Goal: Task Accomplishment & Management: Use online tool/utility

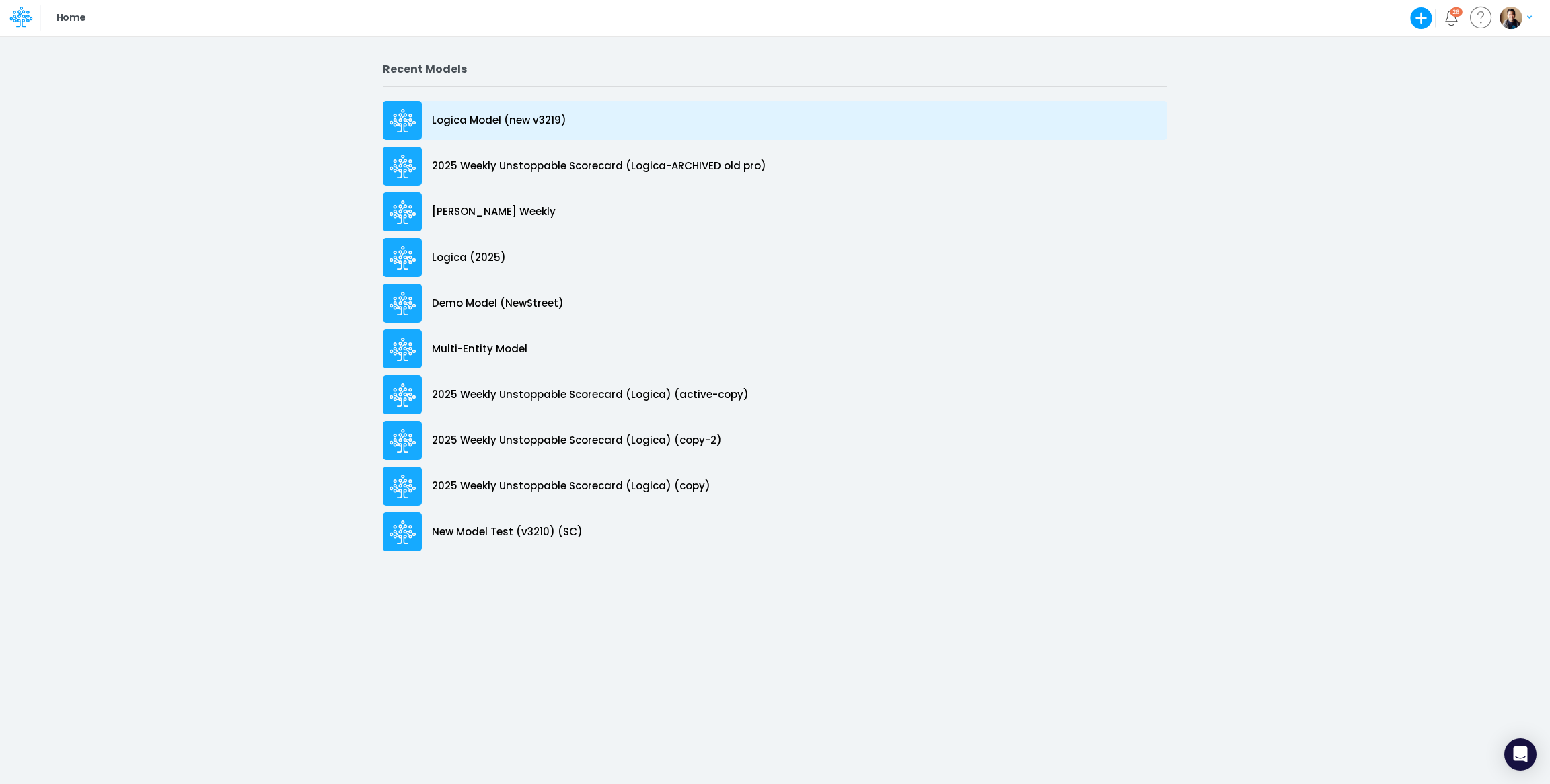
click at [520, 119] on p "Logica Model (new v3219)" at bounding box center [499, 120] width 135 height 15
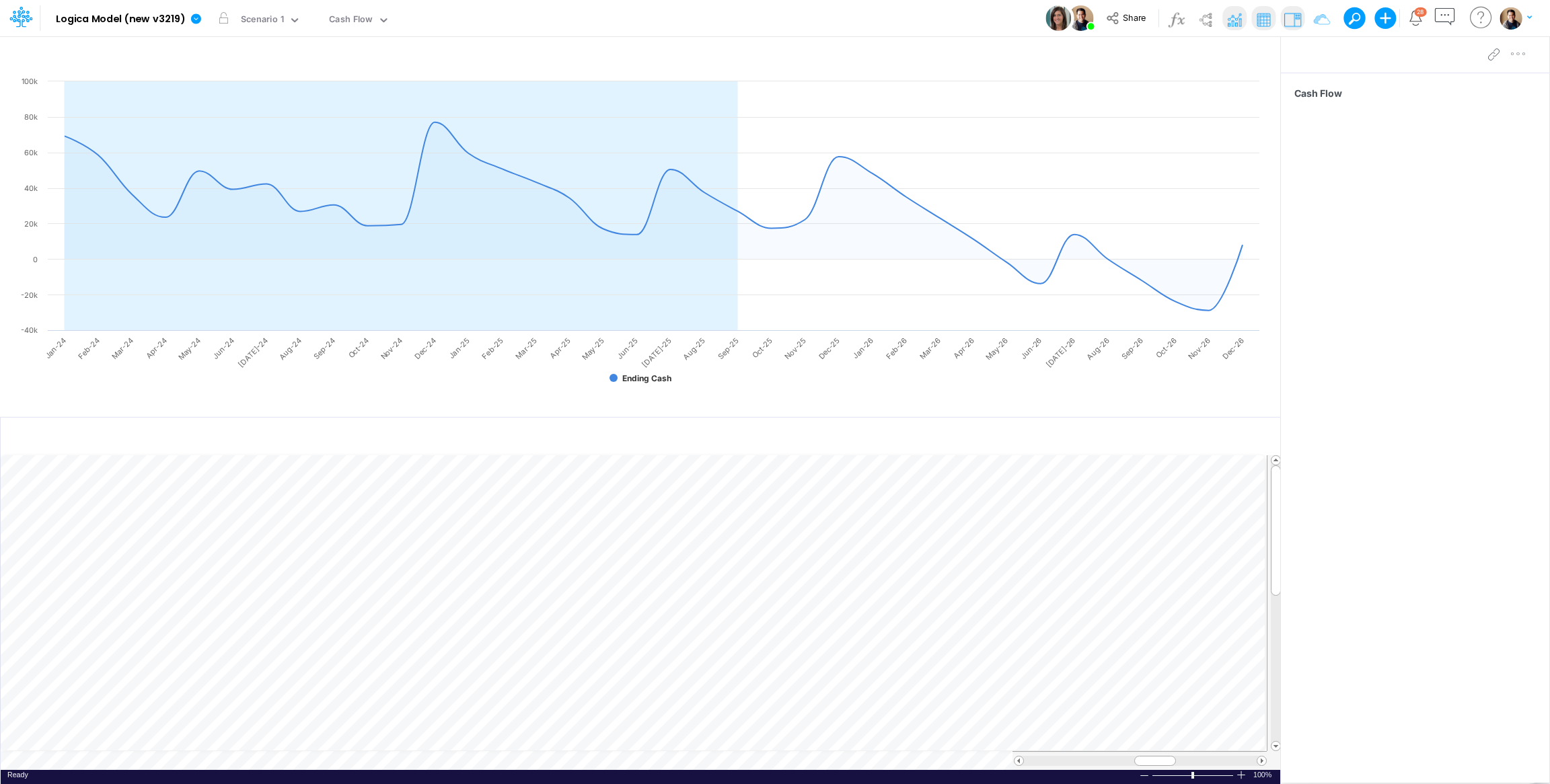
scroll to position [0, 2]
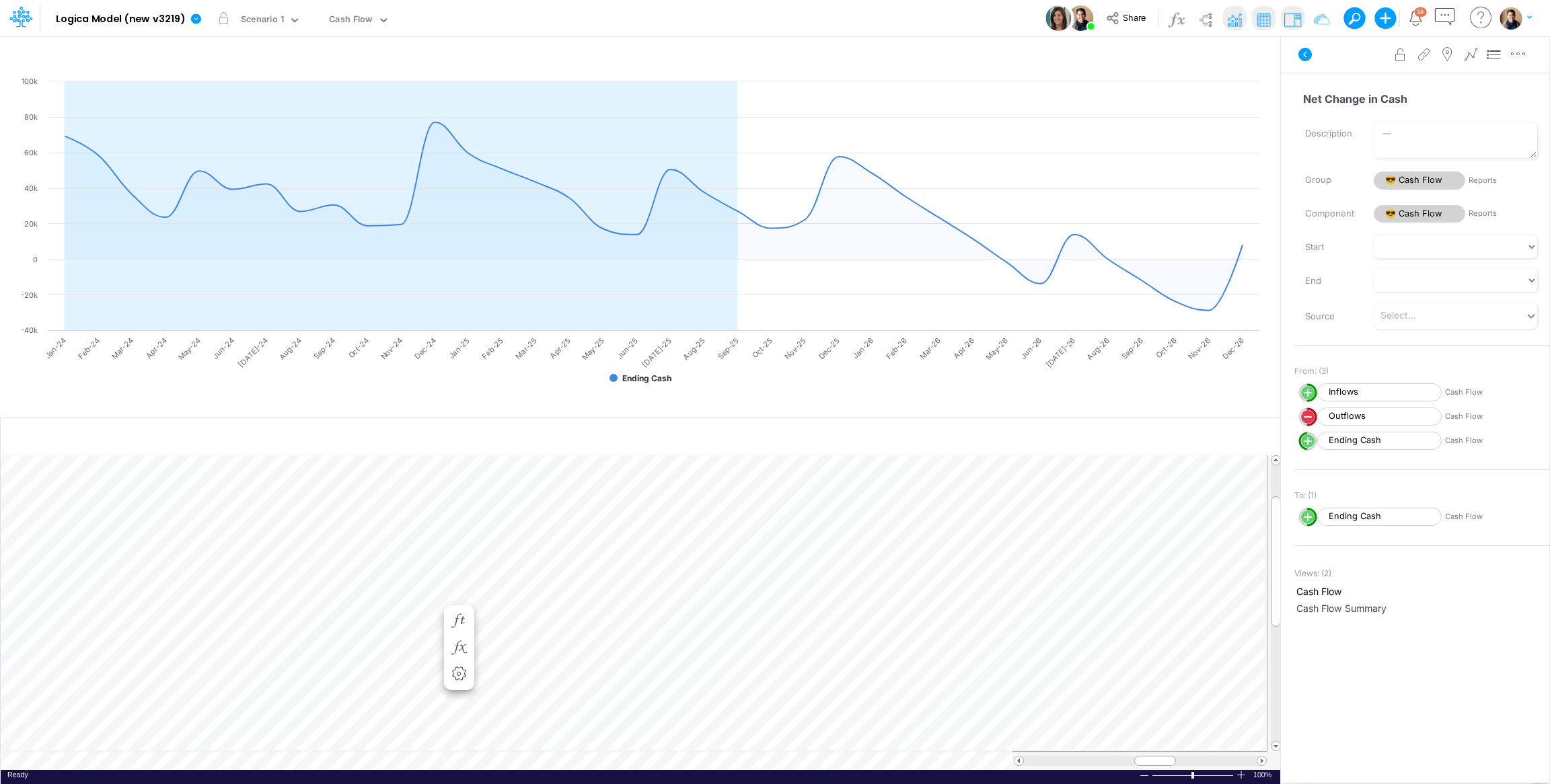
scroll to position [0, 2]
click at [462, 634] on icon "button" at bounding box center [459, 634] width 20 height 14
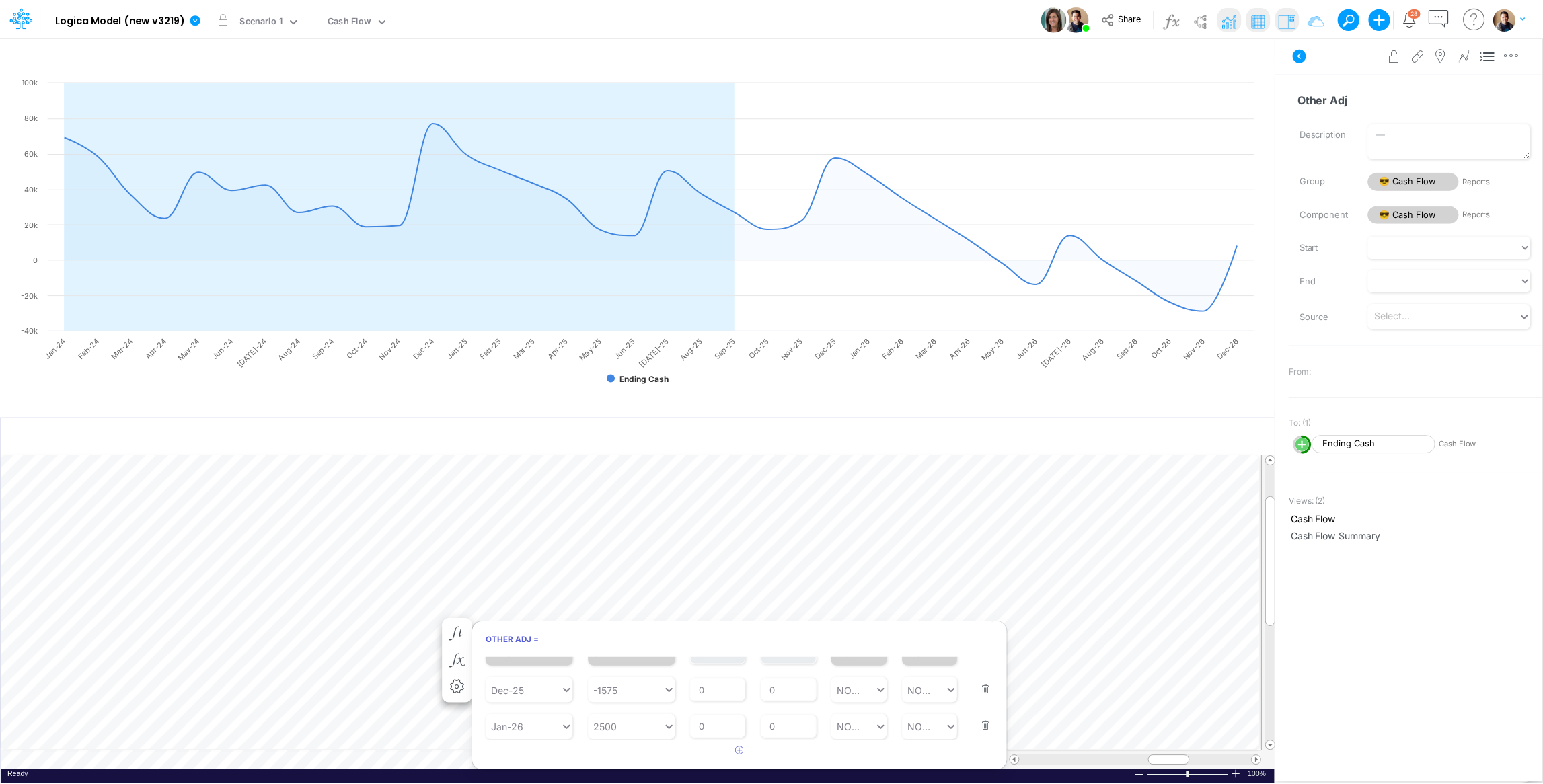
scroll to position [0, 2]
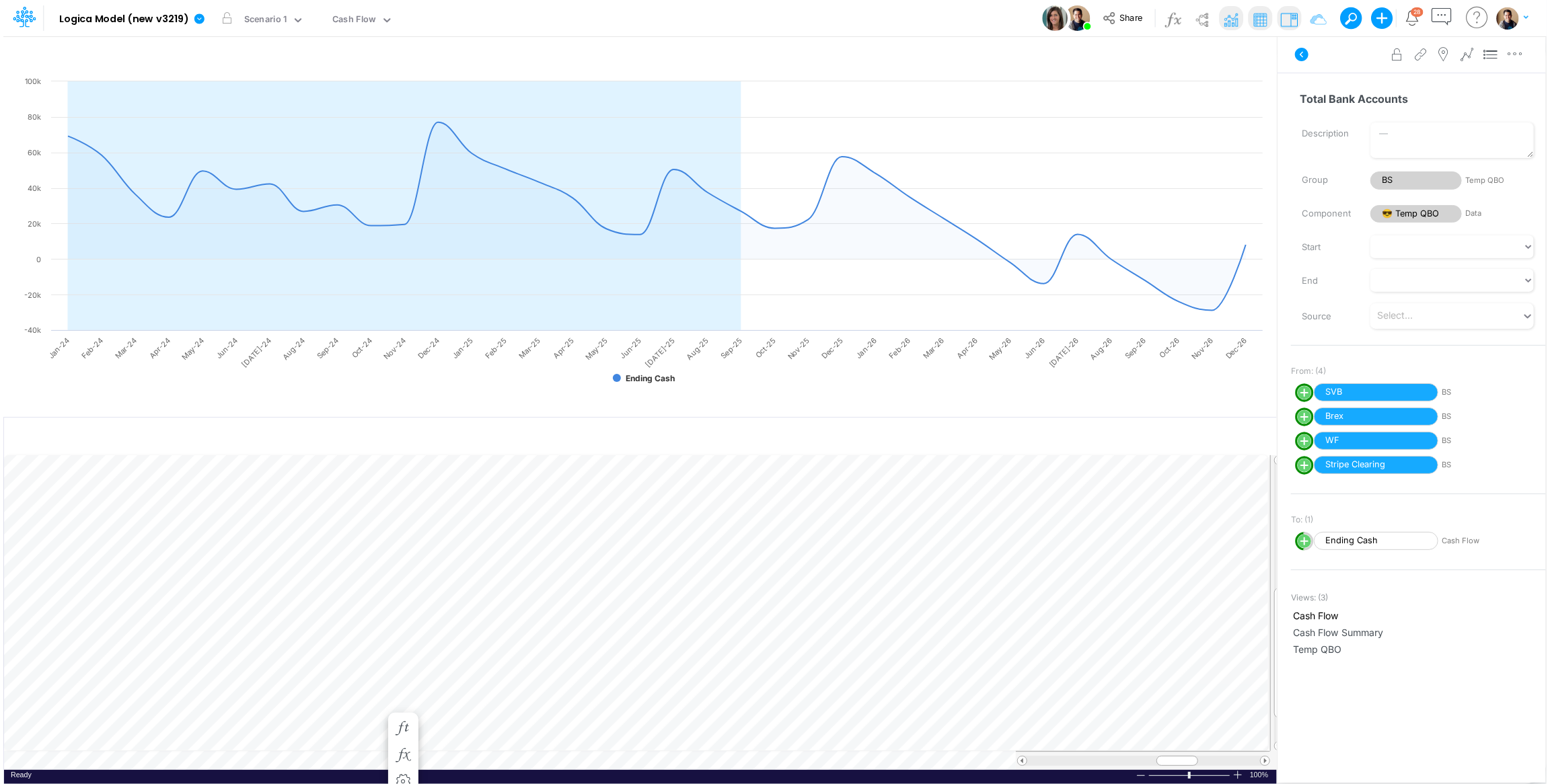
scroll to position [0, 2]
click at [463, 561] on icon "button" at bounding box center [459, 566] width 20 height 14
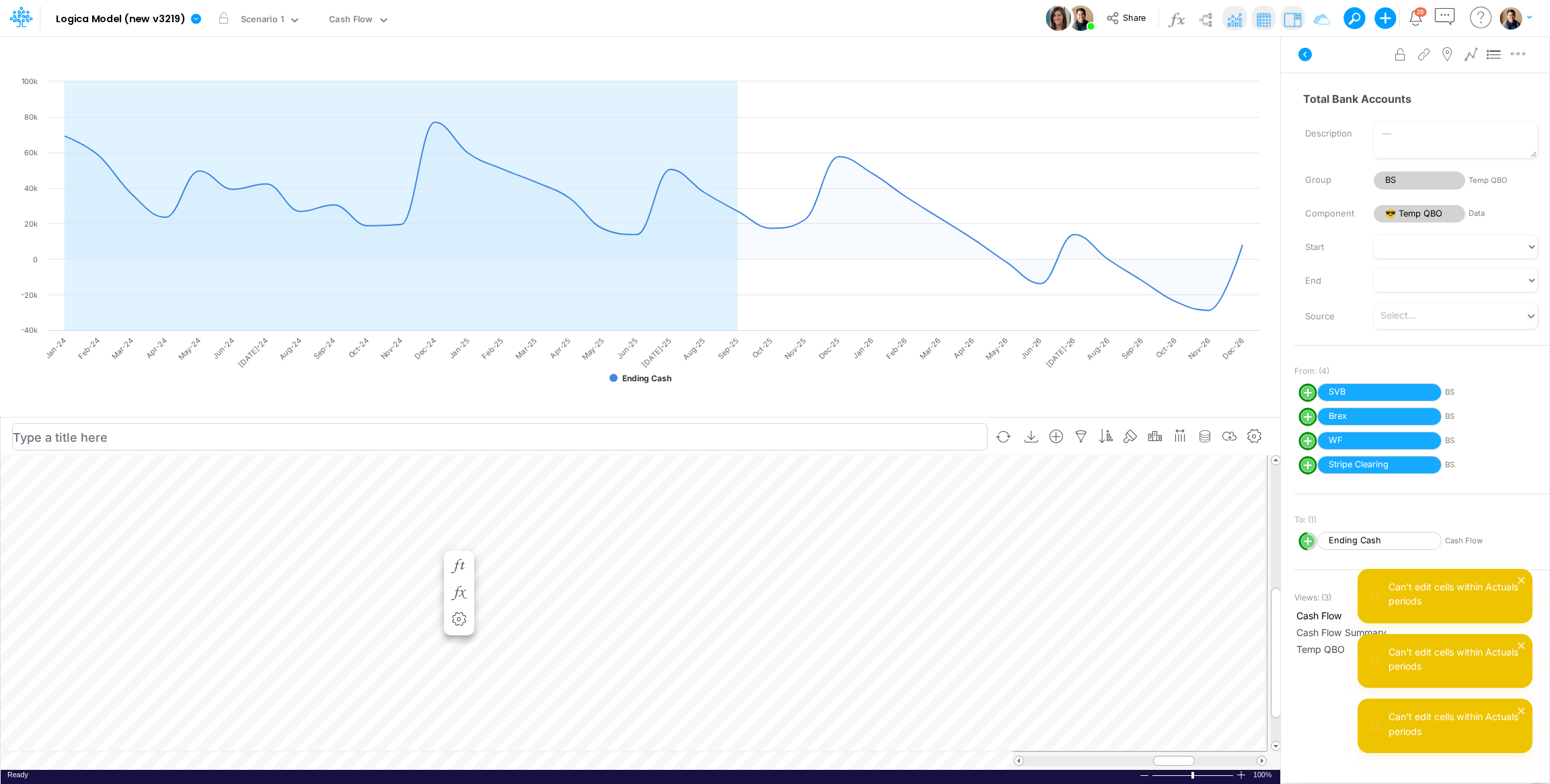
scroll to position [0, 15]
click at [450, 566] on icon "button" at bounding box center [459, 566] width 20 height 14
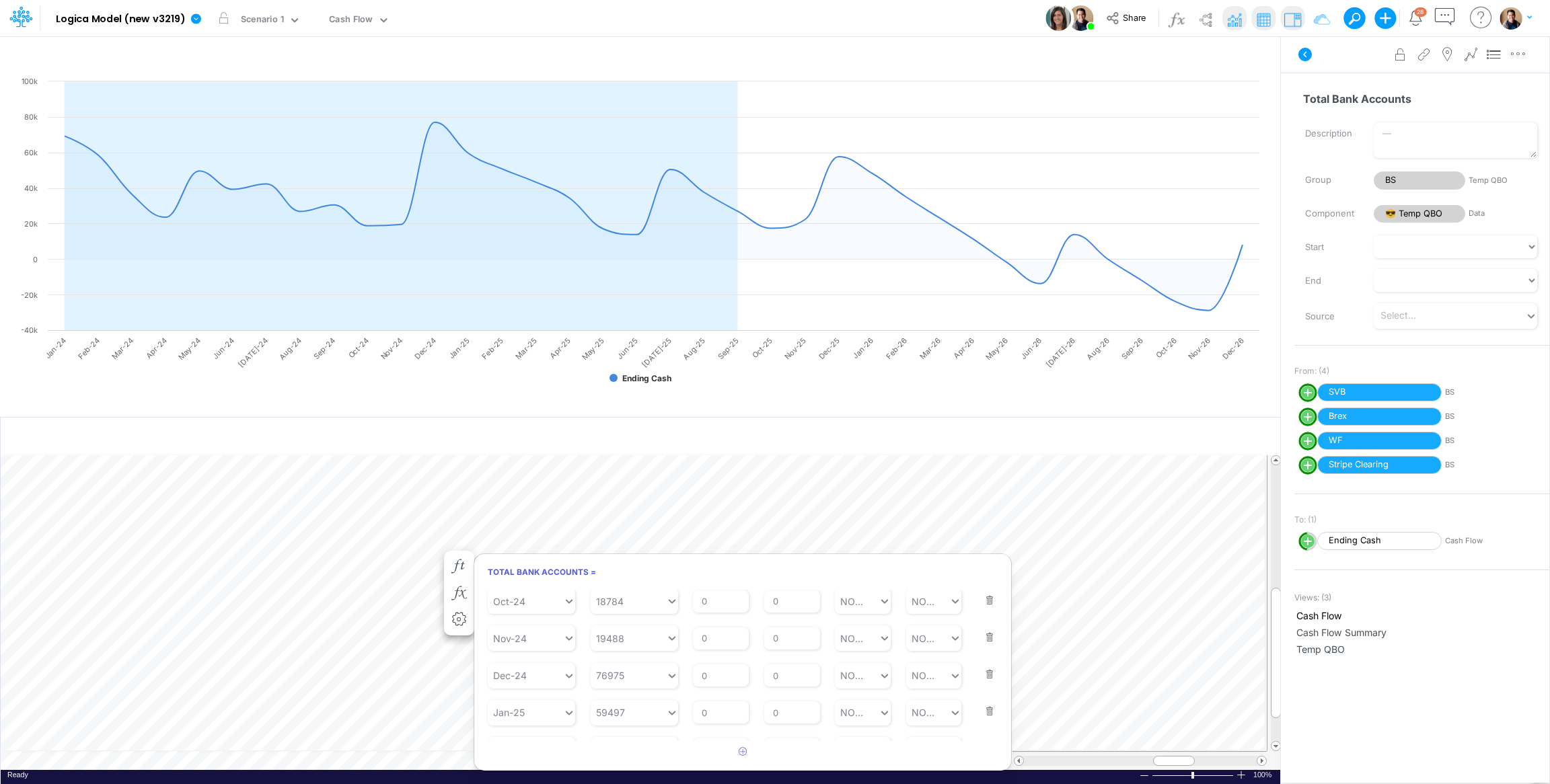
scroll to position [2489, 0]
click at [739, 749] on icon "button" at bounding box center [743, 751] width 8 height 8
click at [623, 692] on div "0 0" at bounding box center [629, 692] width 75 height 23
drag, startPoint x: 633, startPoint y: 658, endPoint x: 639, endPoint y: 652, distance: 8.5
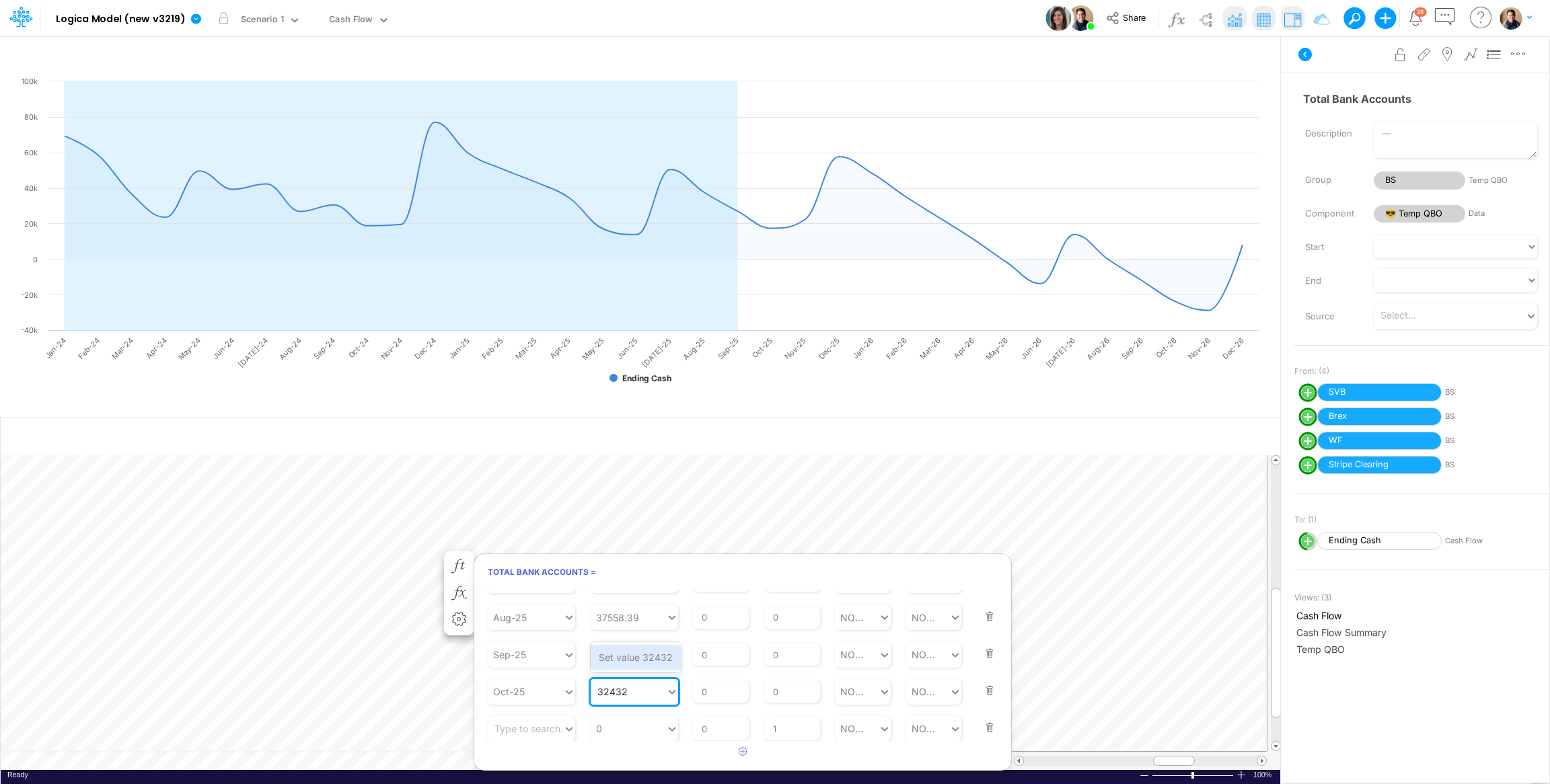
click at [633, 658] on div "Set value 32432" at bounding box center [636, 658] width 90 height 25
type input "32432"
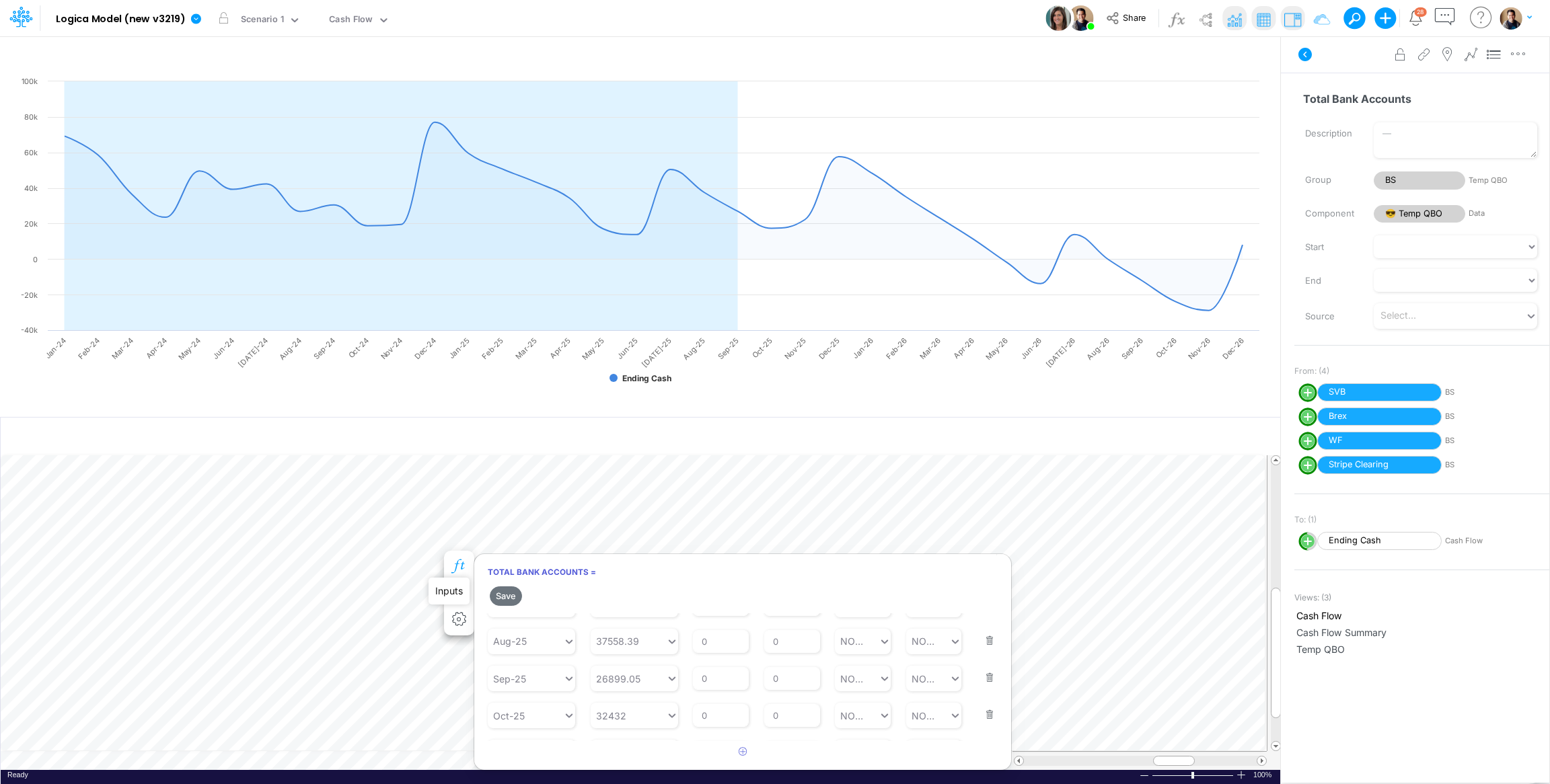
click at [454, 561] on icon "button" at bounding box center [459, 566] width 20 height 14
click at [458, 564] on icon "button" at bounding box center [459, 566] width 20 height 14
click at [736, 754] on button "button" at bounding box center [742, 752] width 26 height 23
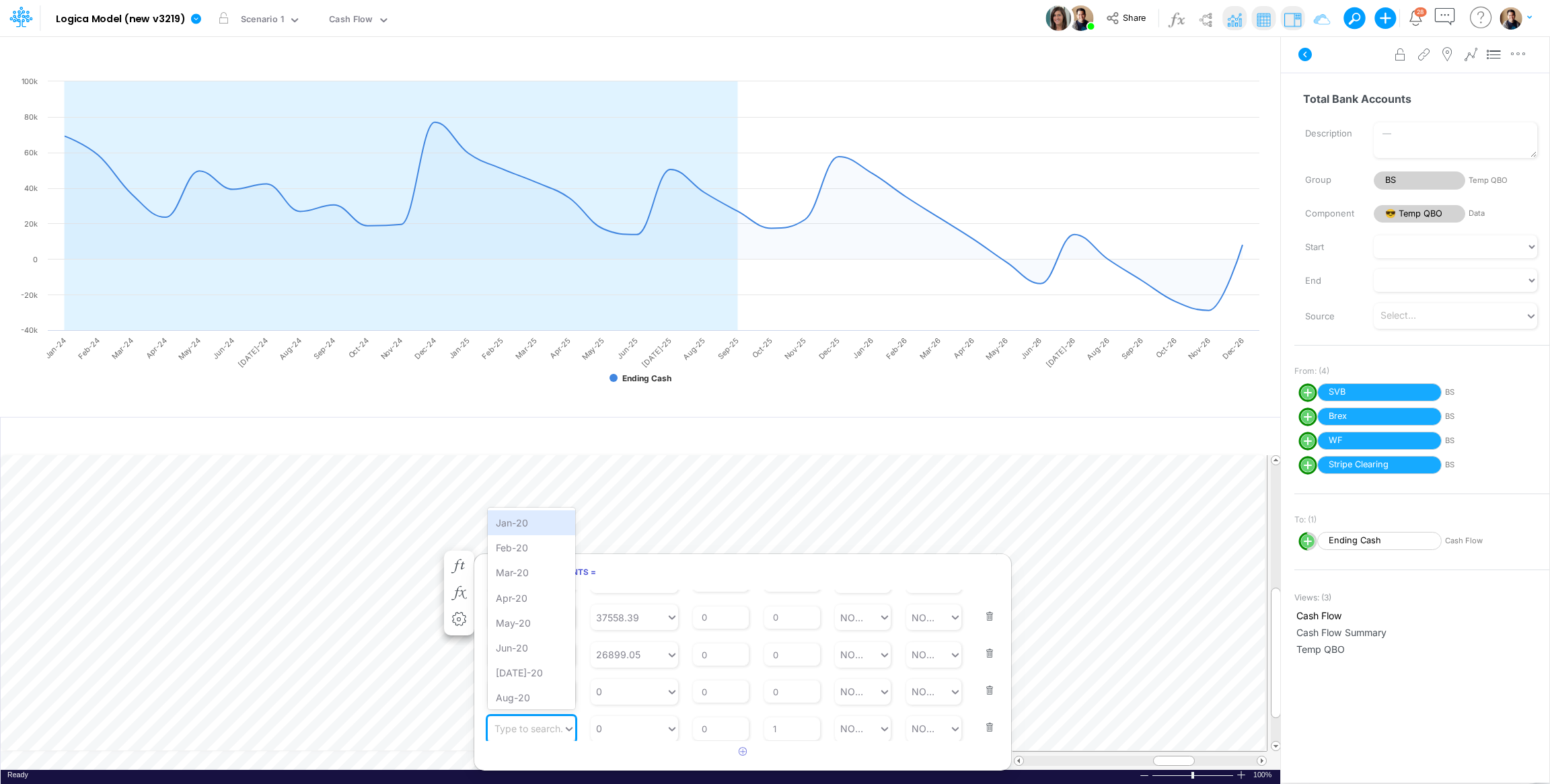
click at [531, 728] on div "Type to search..." at bounding box center [531, 729] width 74 height 14
click at [532, 578] on div "Dec-26" at bounding box center [531, 571] width 88 height 25
click at [463, 564] on icon "button" at bounding box center [459, 566] width 20 height 14
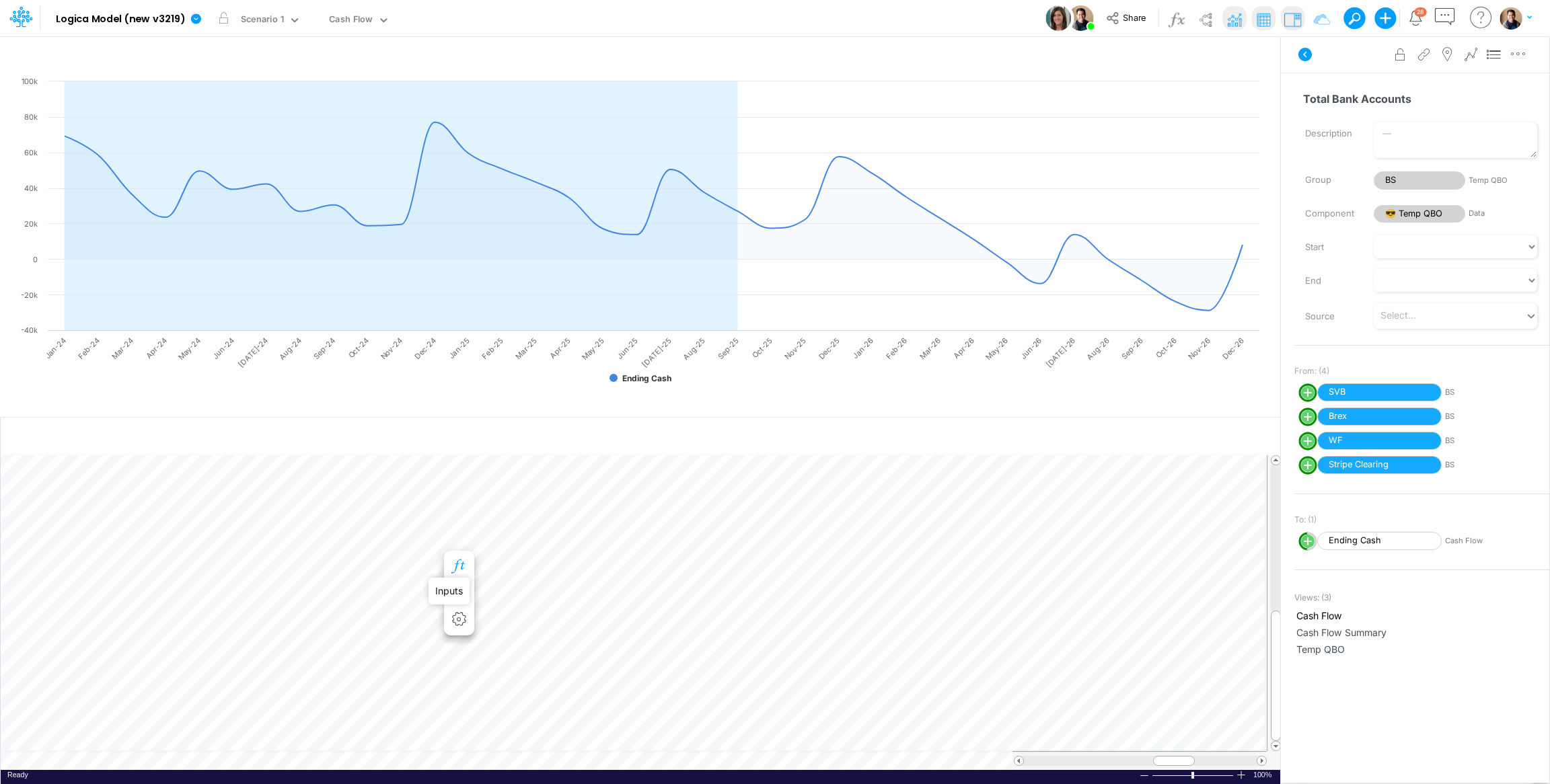
click at [461, 564] on icon "button" at bounding box center [459, 566] width 20 height 14
